Goal: Obtain resource: Download file/media

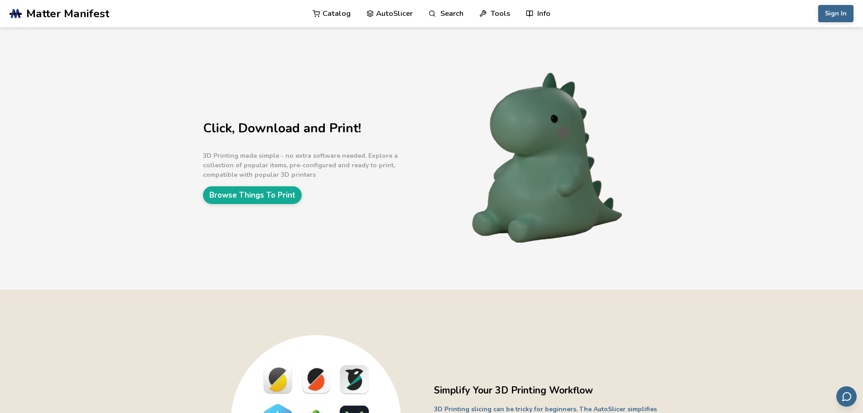
click at [545, 12] on link "Info" at bounding box center [538, 13] width 24 height 27
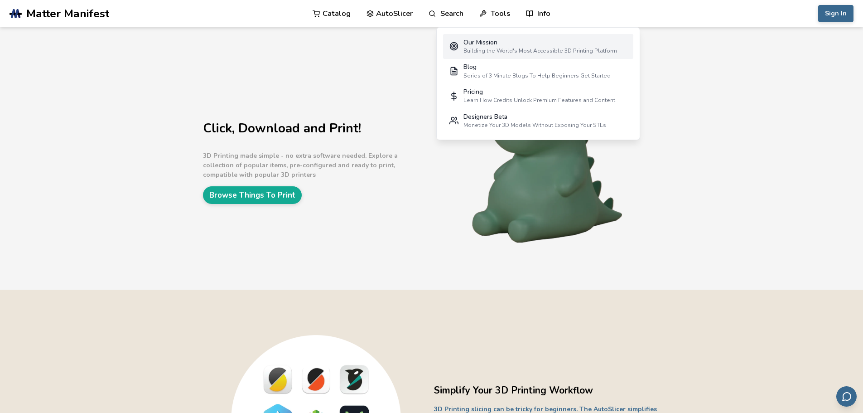
click at [530, 50] on div "Building the World's Most Accessible 3D Printing Platform" at bounding box center [540, 51] width 154 height 6
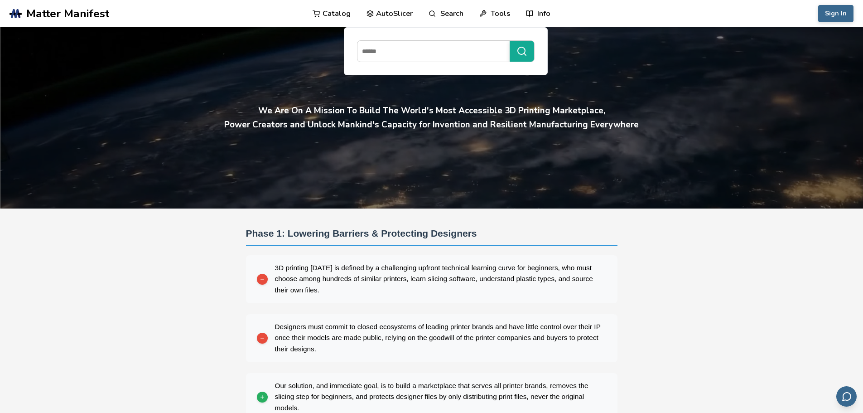
click at [332, 13] on link "Catalog" at bounding box center [332, 13] width 38 height 27
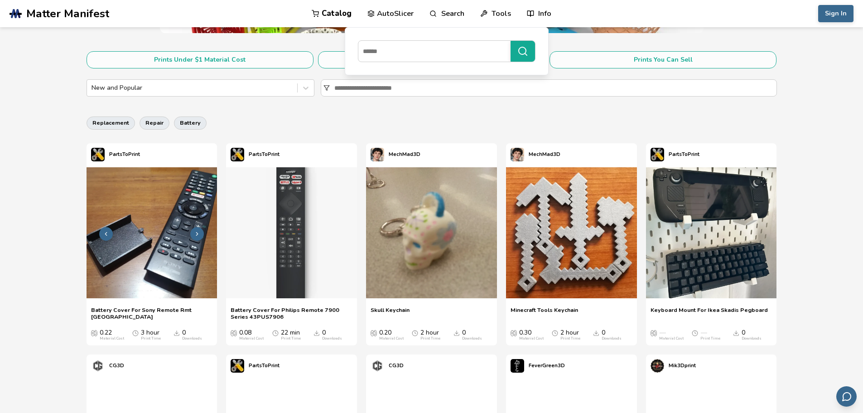
scroll to position [181, 0]
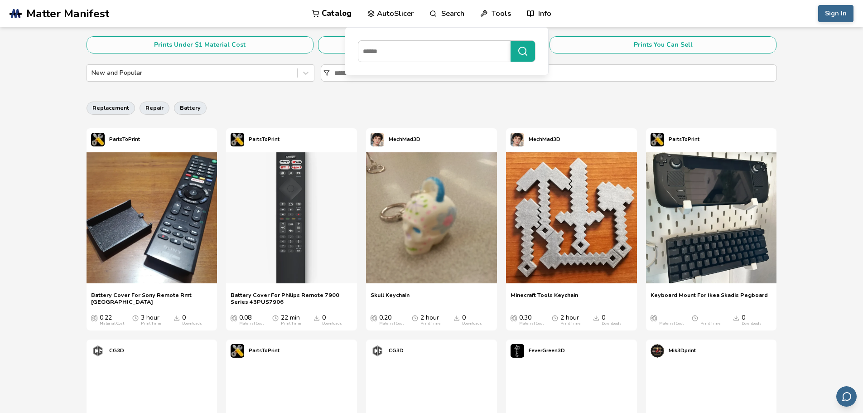
click at [404, 290] on div "Skull Keychain Skull Keychain 0.20 Material Cost 2 hour Print Time 0 Downloads" at bounding box center [431, 308] width 131 height 43
click at [404, 295] on span "Skull Keychain" at bounding box center [390, 298] width 39 height 14
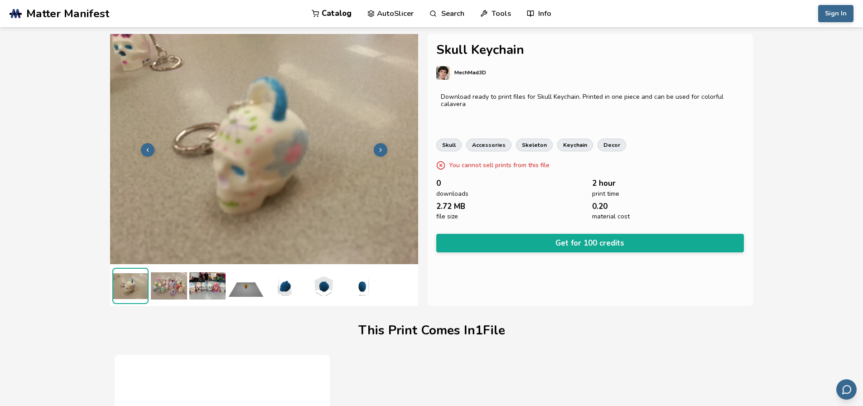
click at [574, 58] on div "Skull Keychain MechMad3D Download ready to print files for Skull Keychain. Prin…" at bounding box center [590, 170] width 326 height 272
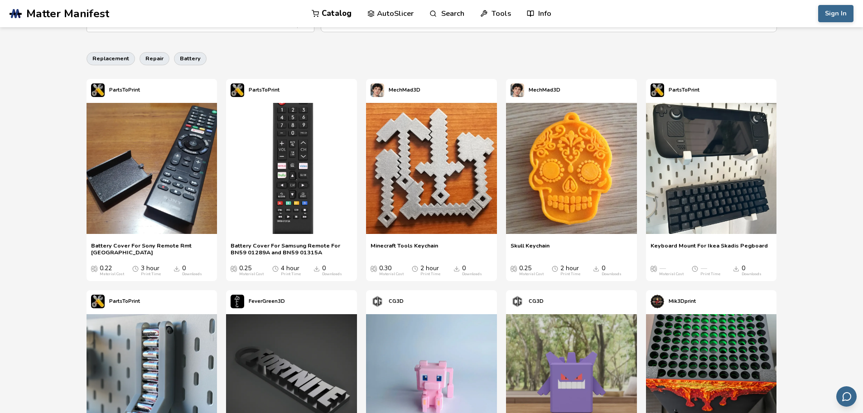
scroll to position [453, 0]
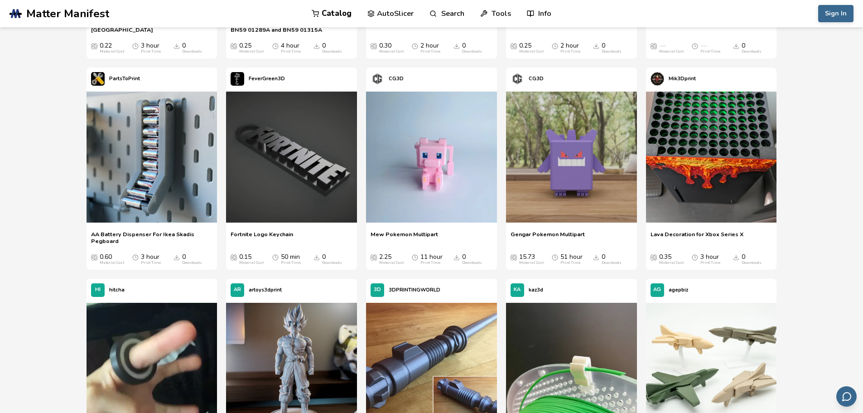
click at [556, 235] on span "Gengar Pokemon Multipart" at bounding box center [548, 238] width 74 height 14
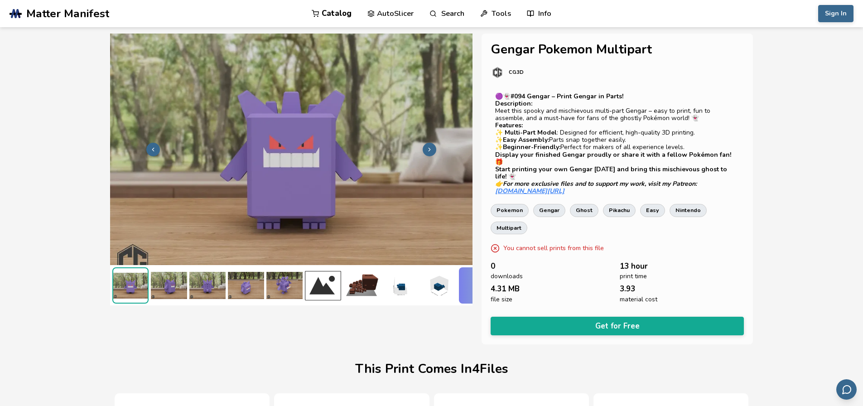
scroll to position [0, 4]
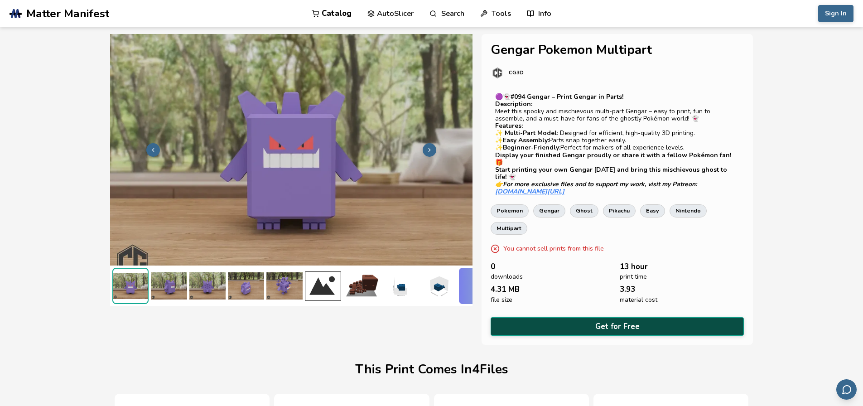
click at [611, 317] on button "Get for Free" at bounding box center [617, 326] width 253 height 19
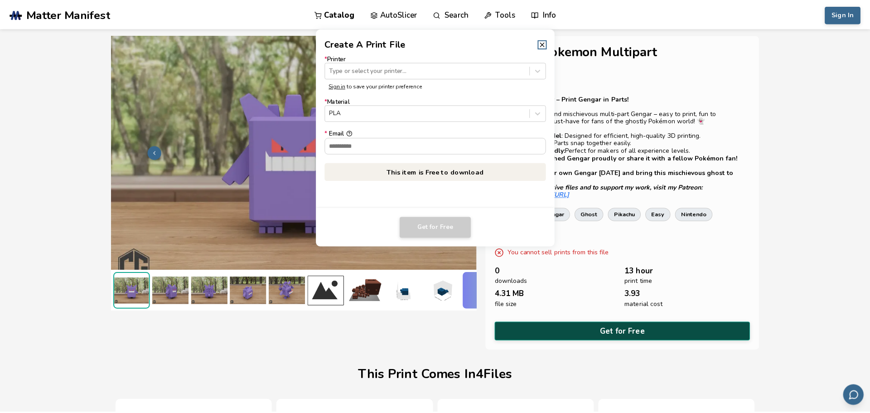
scroll to position [0, 0]
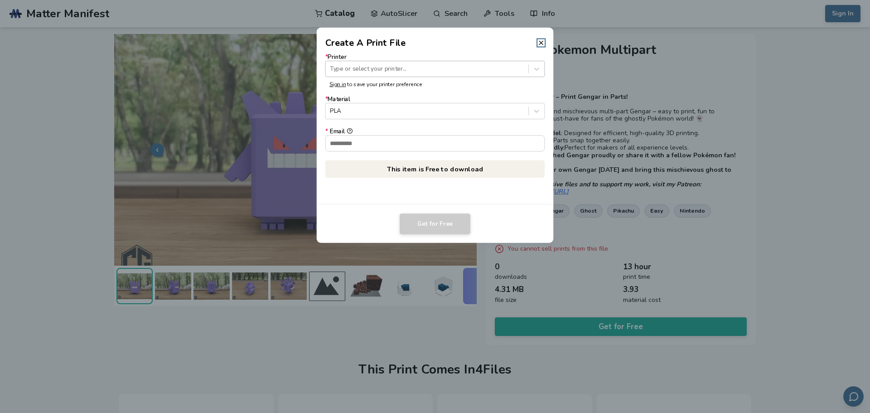
click at [444, 68] on div at bounding box center [427, 68] width 194 height 9
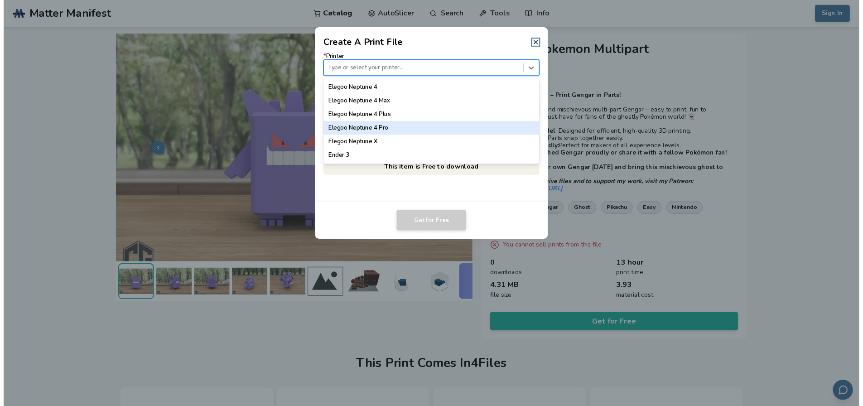
scroll to position [814, 0]
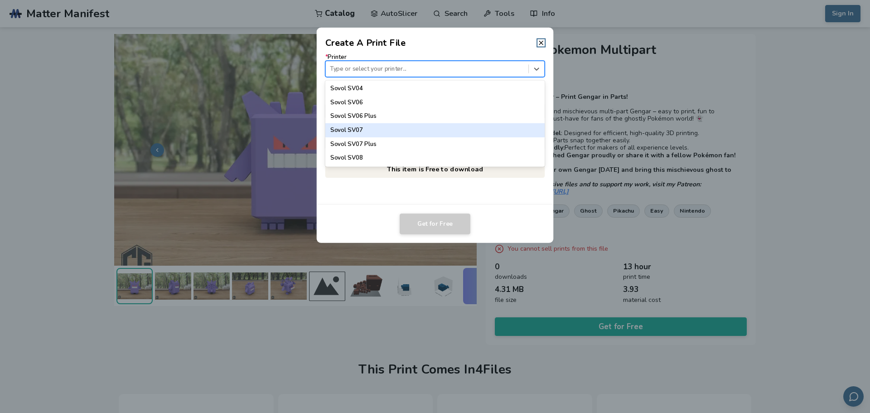
click at [470, 131] on div "Sovol SV07" at bounding box center [435, 130] width 220 height 14
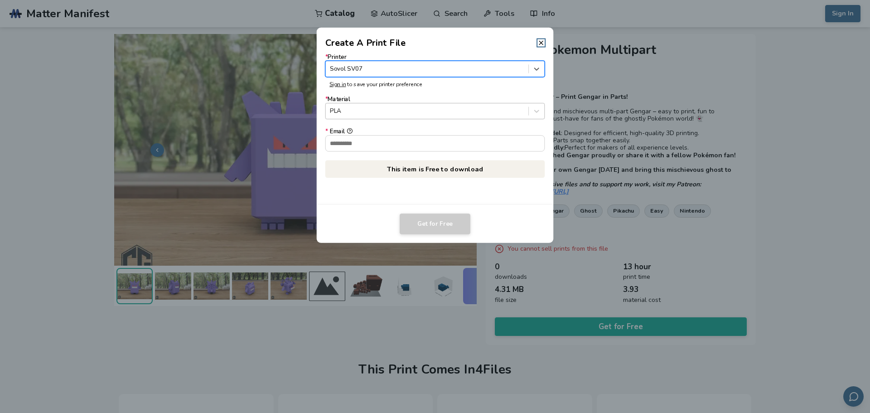
click at [437, 107] on div at bounding box center [427, 111] width 194 height 9
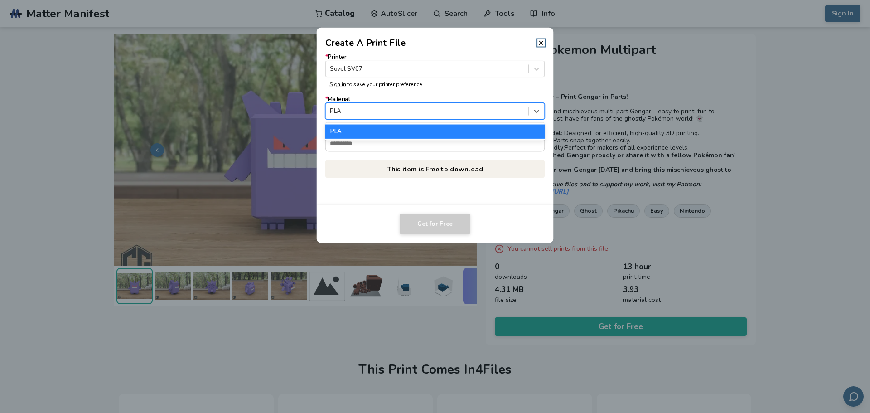
click at [437, 113] on div at bounding box center [427, 111] width 194 height 9
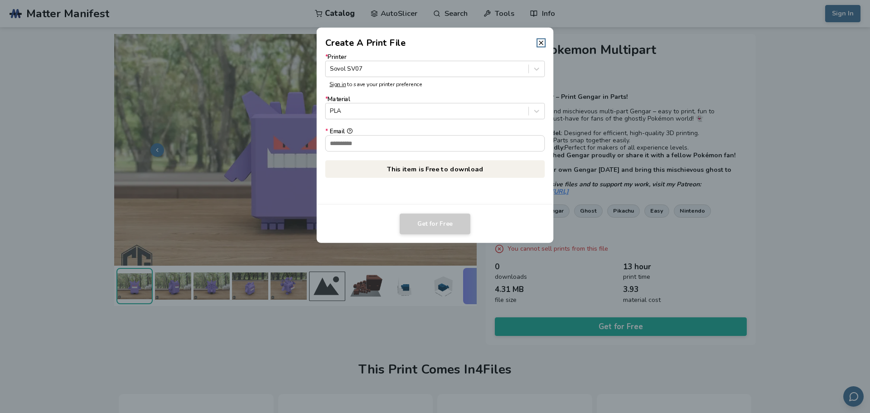
click at [436, 135] on div "* Email" at bounding box center [435, 131] width 220 height 7
click at [436, 135] on input "* Email" at bounding box center [435, 142] width 219 height 15
click at [544, 42] on icon at bounding box center [540, 42] width 7 height 7
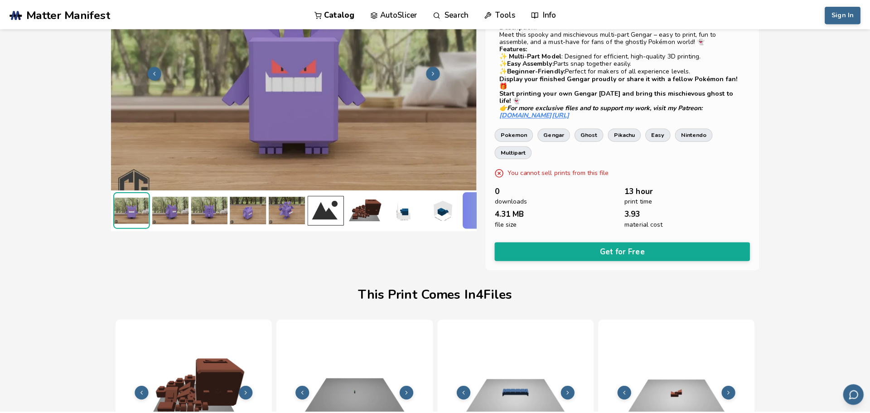
scroll to position [0, 0]
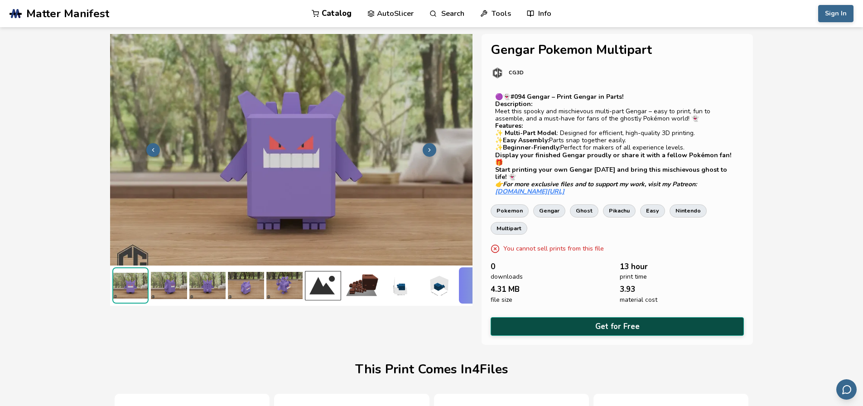
click at [657, 317] on button "Get for Free" at bounding box center [617, 326] width 253 height 19
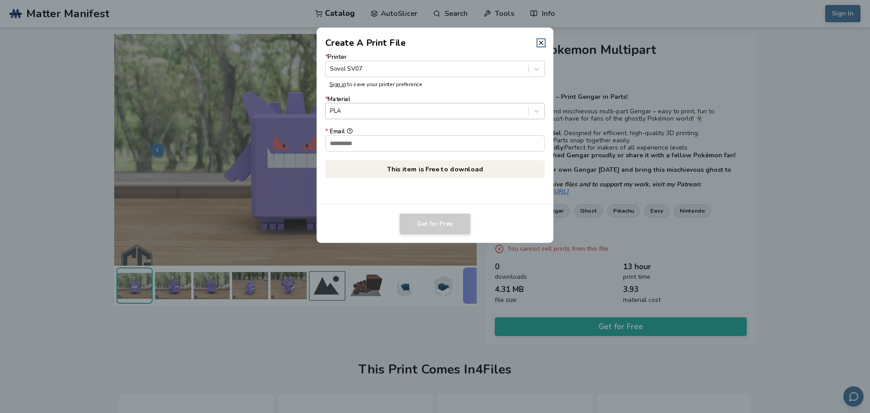
click at [410, 112] on div at bounding box center [427, 111] width 194 height 9
click at [393, 148] on input "* Email" at bounding box center [435, 142] width 219 height 15
click at [402, 61] on div "Sovol SV07" at bounding box center [435, 69] width 220 height 16
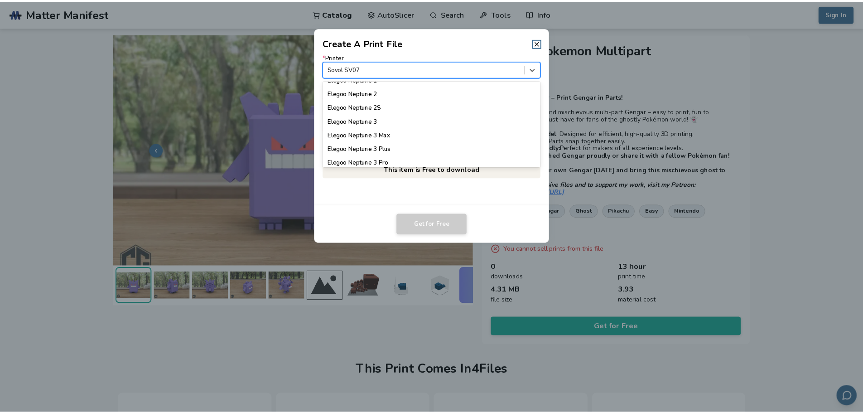
scroll to position [317, 0]
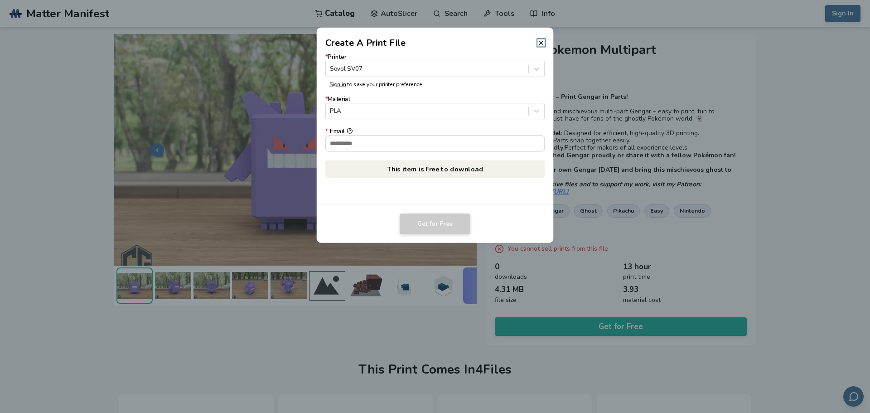
click at [406, 24] on dialog "Create A Print File * Printer Sovol SV07 Sign in to save your printer preferenc…" at bounding box center [435, 206] width 826 height 392
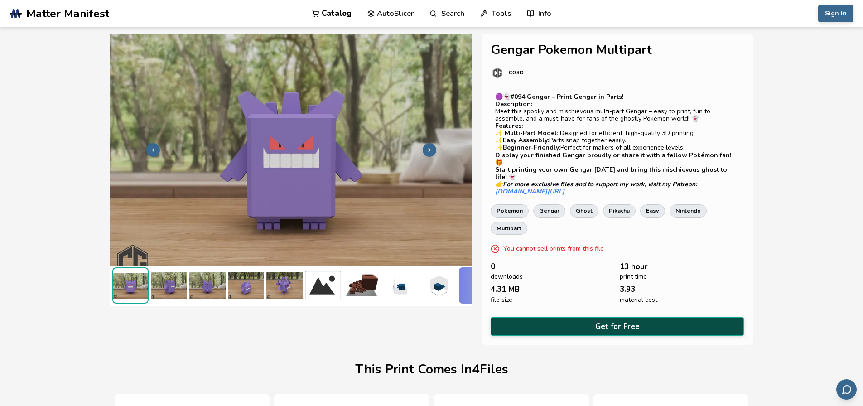
click at [590, 317] on button "Get for Free" at bounding box center [617, 326] width 253 height 19
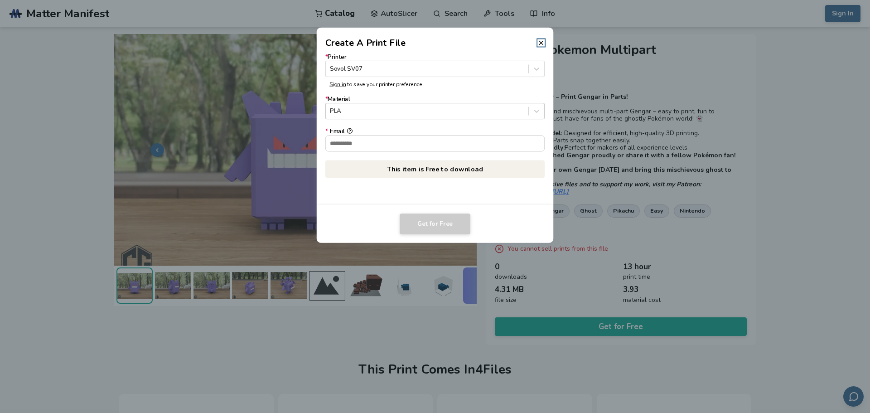
click at [396, 114] on div at bounding box center [427, 111] width 194 height 9
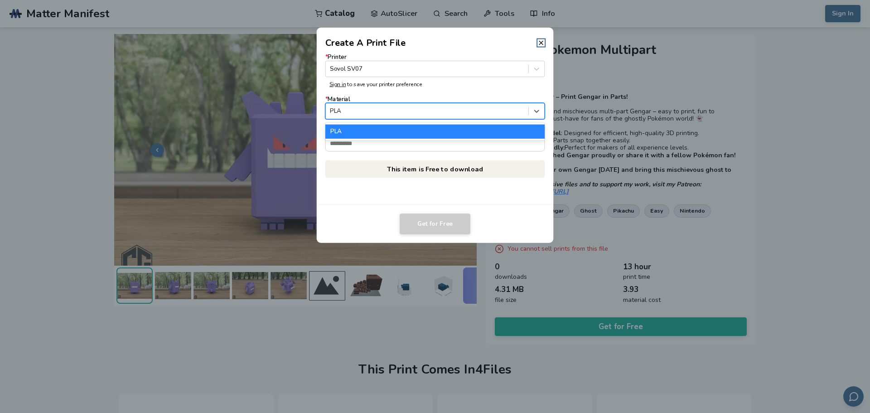
click at [399, 113] on div at bounding box center [427, 111] width 194 height 9
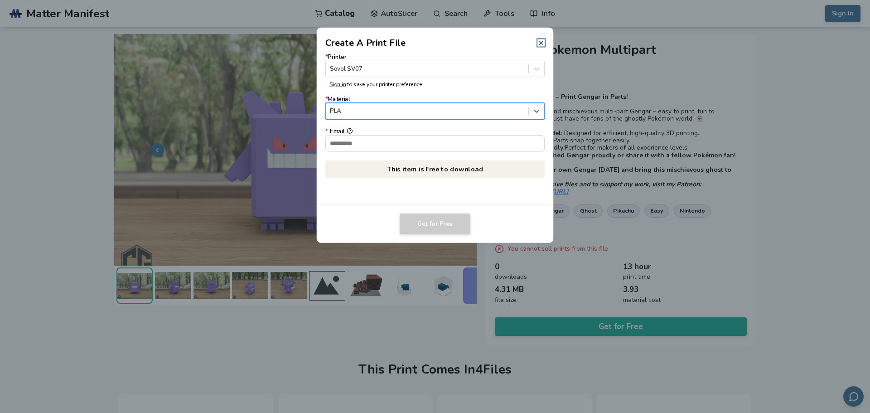
click at [541, 43] on icon at bounding box center [540, 42] width 7 height 7
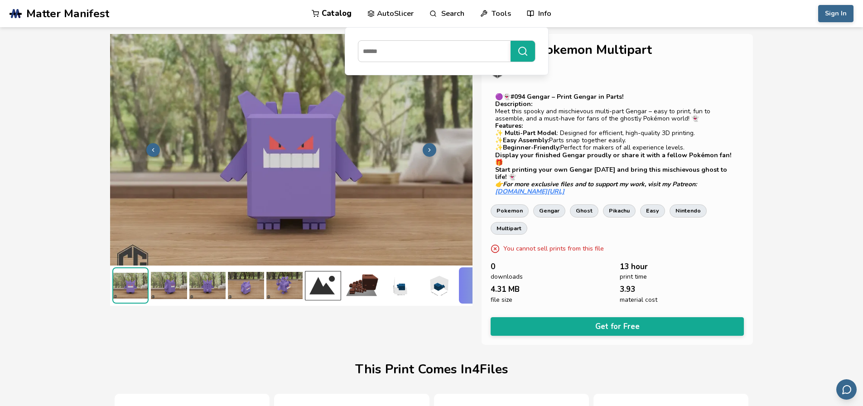
click at [327, 15] on link "Catalog" at bounding box center [332, 13] width 40 height 27
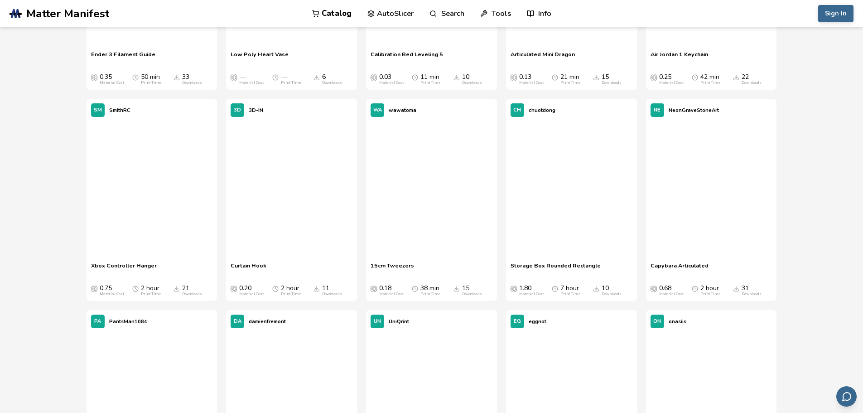
scroll to position [7599, 0]
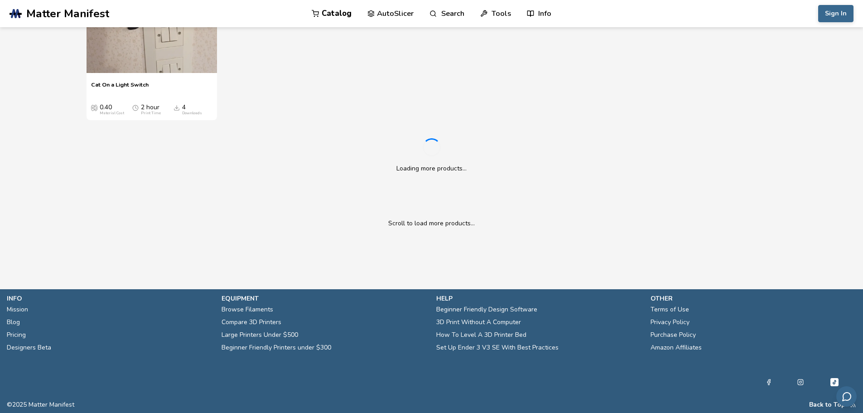
drag, startPoint x: 807, startPoint y: 144, endPoint x: 755, endPoint y: 337, distance: 199.9
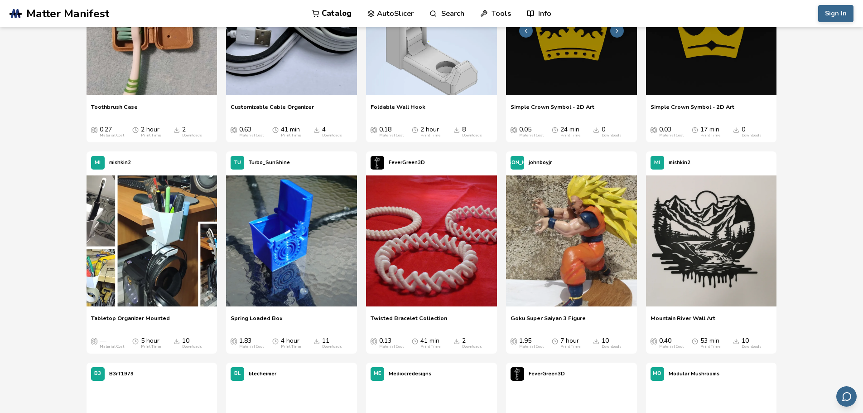
scroll to position [9883, 0]
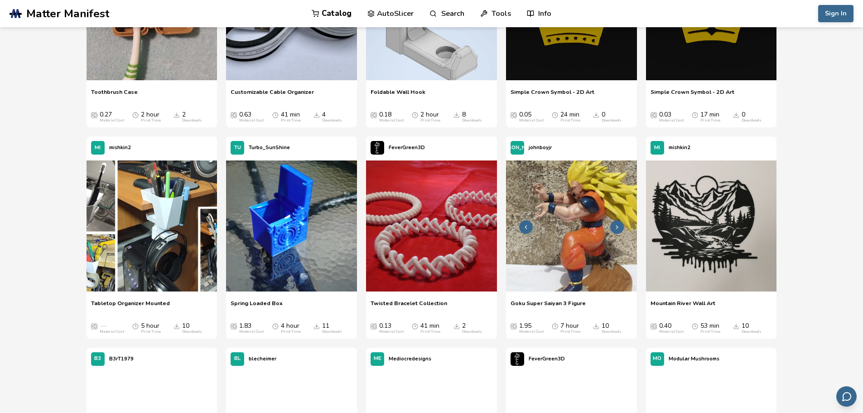
click at [568, 272] on img at bounding box center [571, 225] width 131 height 131
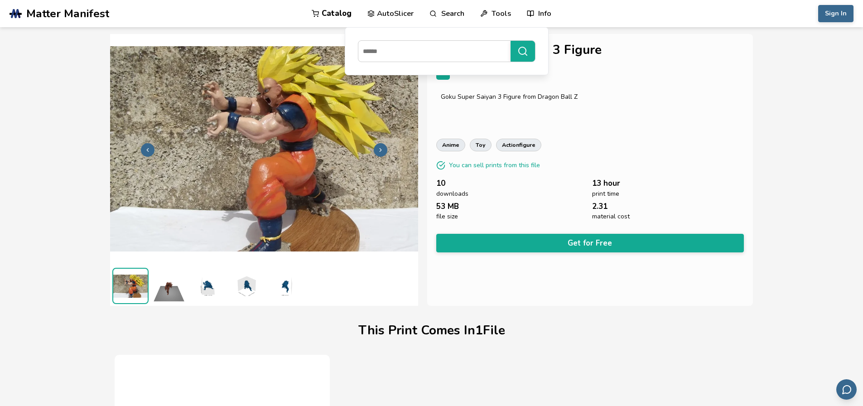
click at [381, 12] on link "AutoSlicer" at bounding box center [390, 13] width 47 height 27
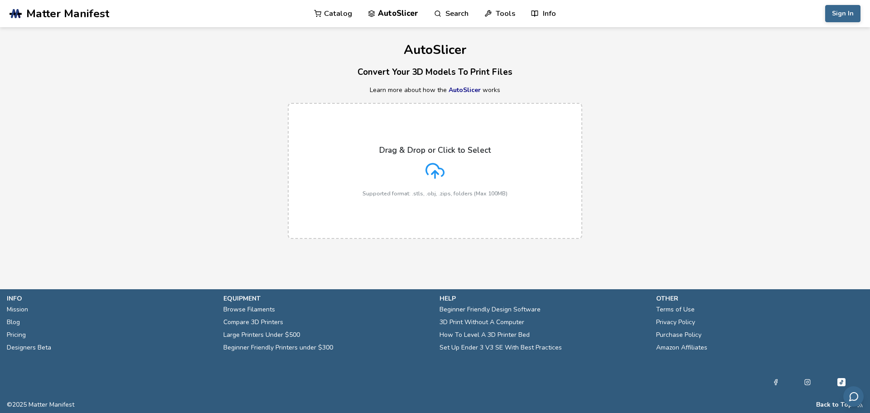
click at [468, 91] on link "AutoSlicer" at bounding box center [464, 90] width 32 height 9
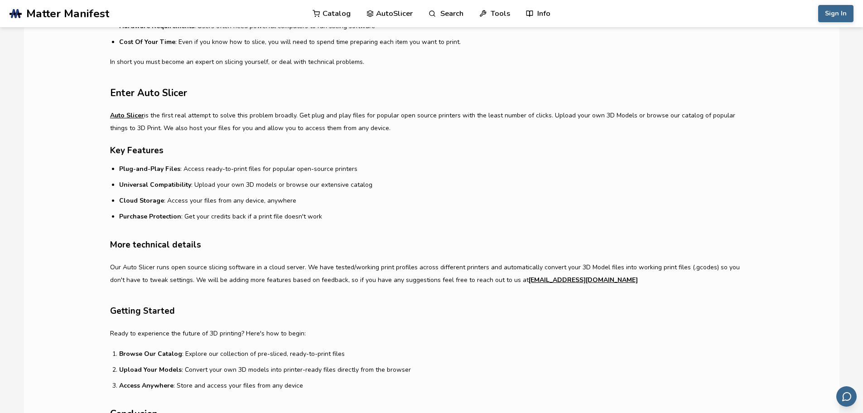
scroll to position [408, 0]
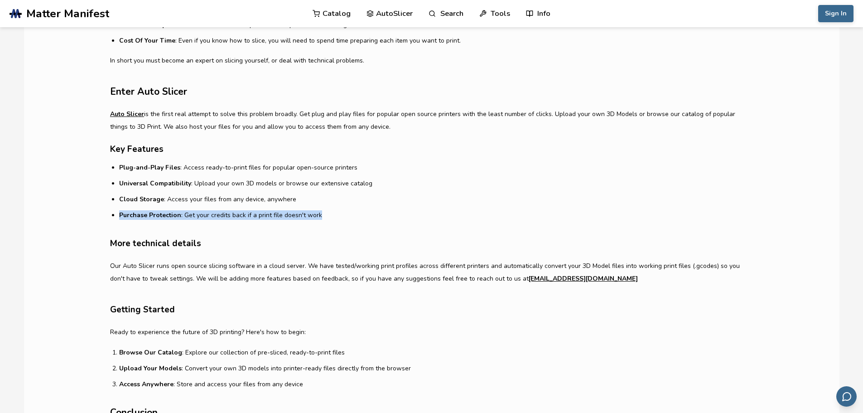
drag, startPoint x: 313, startPoint y: 216, endPoint x: 118, endPoint y: 211, distance: 195.3
click at [118, 211] on article "Introduction If you are new to 3D Printing technology, you've probably heard ab…" at bounding box center [431, 172] width 643 height 605
click at [299, 220] on article "Introduction If you are new to 3D Printing technology, you've probably heard ab…" at bounding box center [431, 172] width 643 height 605
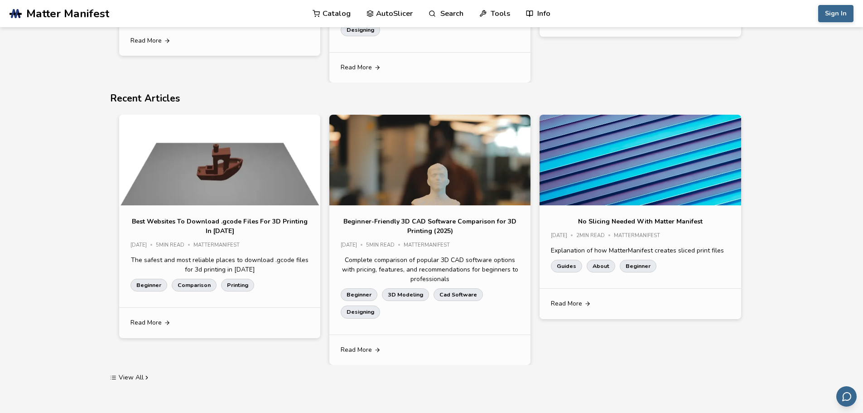
scroll to position [0, 0]
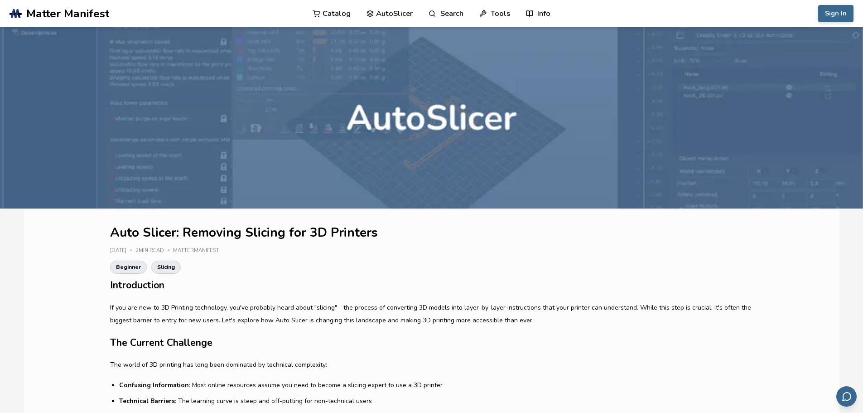
drag, startPoint x: 71, startPoint y: 246, endPoint x: 97, endPoint y: 7, distance: 241.0
click at [99, 19] on span "Matter Manifest" at bounding box center [67, 13] width 83 height 13
